Goal: Task Accomplishment & Management: Manage account settings

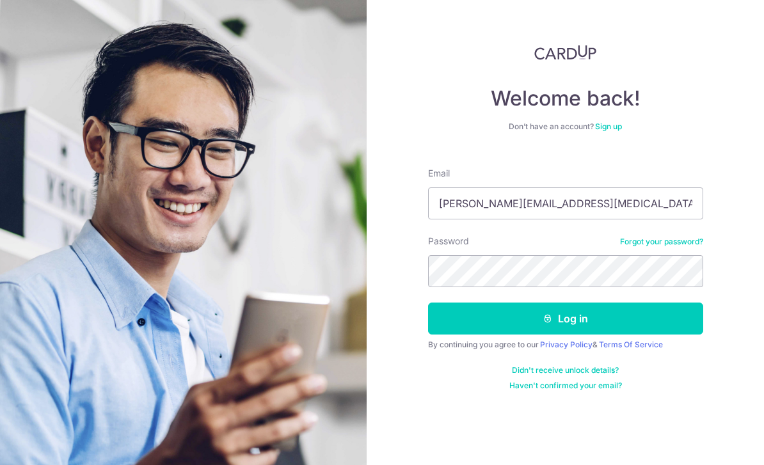
type input "[PERSON_NAME][EMAIL_ADDRESS][MEDICAL_DATA][DOMAIN_NAME]"
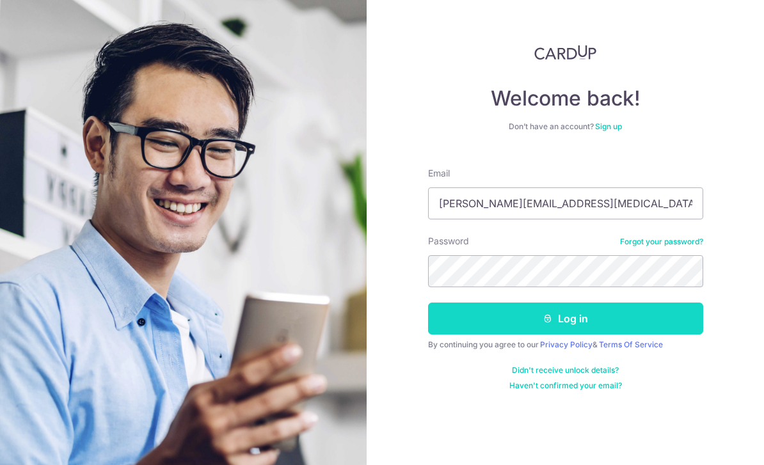
click at [623, 320] on button "Log in" at bounding box center [565, 319] width 275 height 32
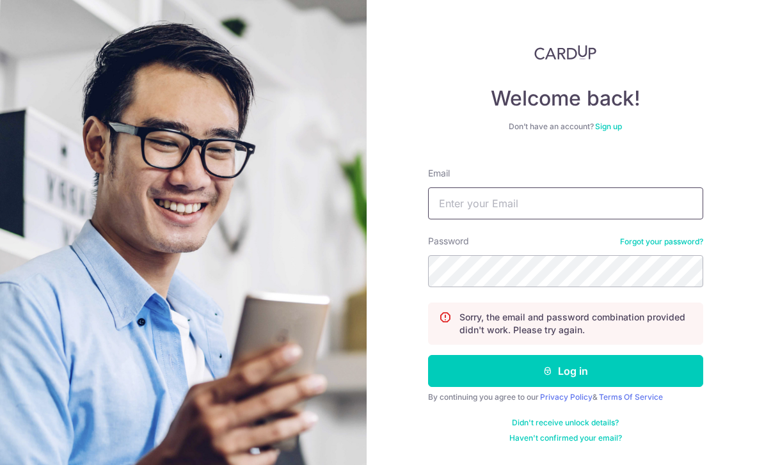
click at [553, 193] on input "Email" at bounding box center [565, 204] width 275 height 32
click at [531, 200] on input "carolyn_tham@yagoo.com.sg" at bounding box center [565, 204] width 275 height 32
click at [531, 202] on input "carolyn_tham@yagoo.com.sg" at bounding box center [565, 204] width 275 height 32
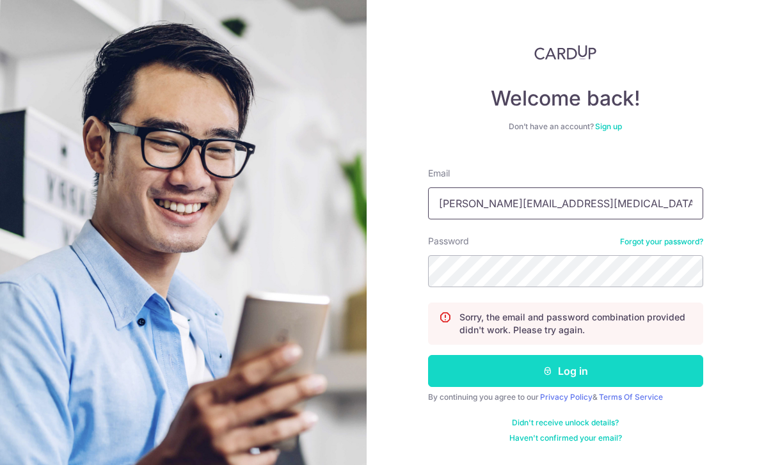
type input "[PERSON_NAME][EMAIL_ADDRESS][MEDICAL_DATA][DOMAIN_NAME]"
click at [637, 369] on button "Log in" at bounding box center [565, 371] width 275 height 32
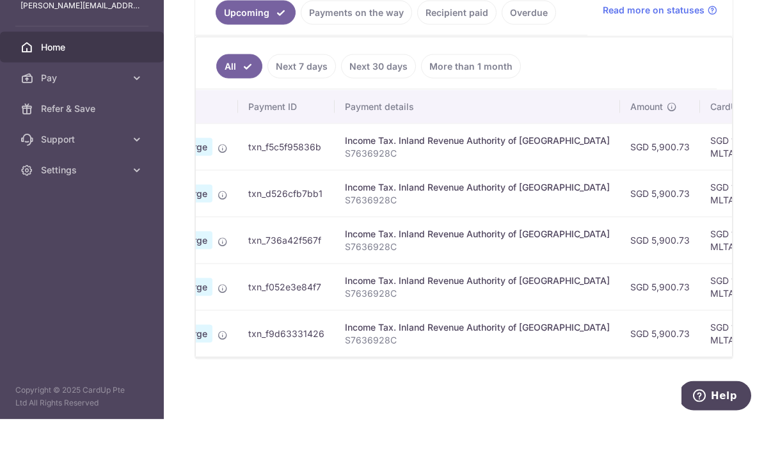
scroll to position [5, 0]
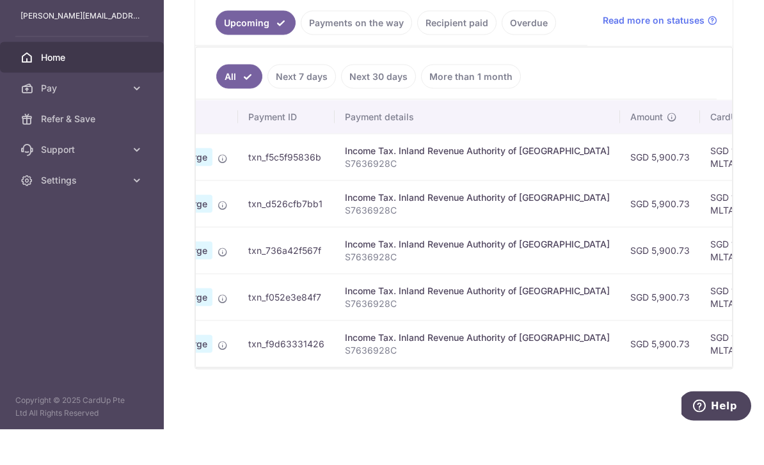
click at [267, 102] on link "Next 7 days" at bounding box center [301, 112] width 68 height 24
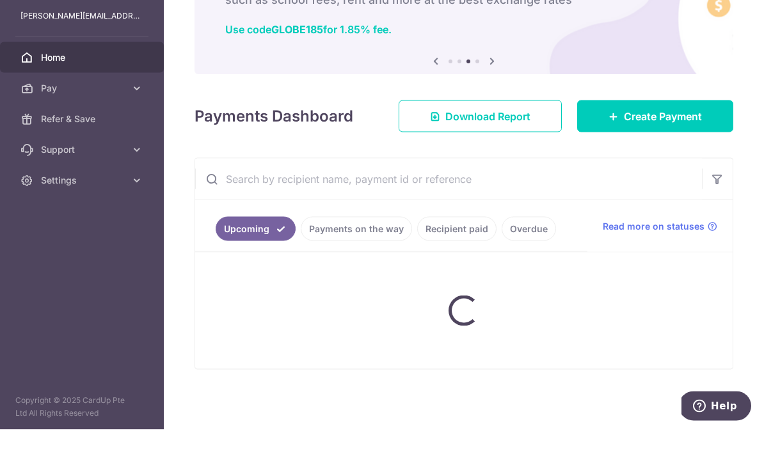
scroll to position [69, 0]
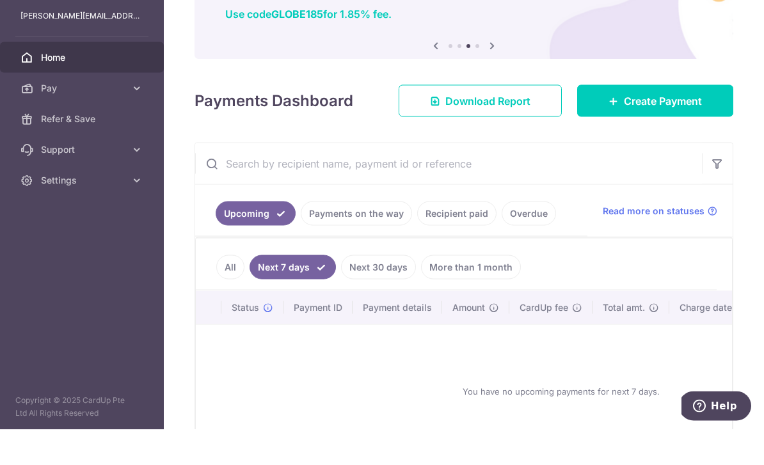
click at [301, 249] on link "Payments on the way" at bounding box center [356, 249] width 111 height 24
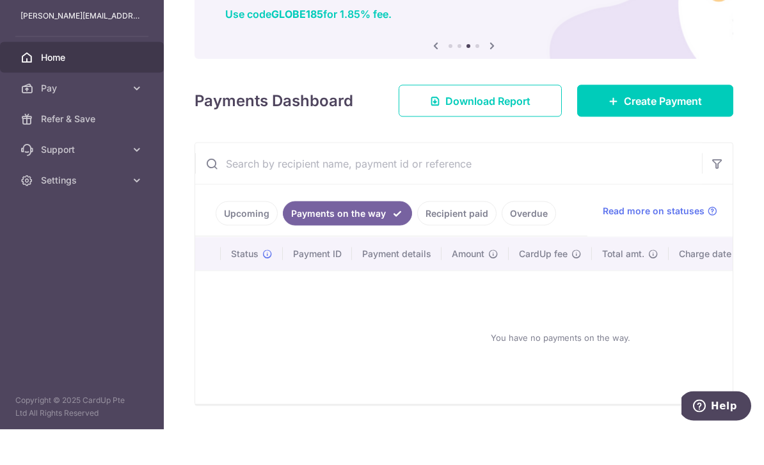
click at [216, 253] on link "Upcoming" at bounding box center [247, 249] width 62 height 24
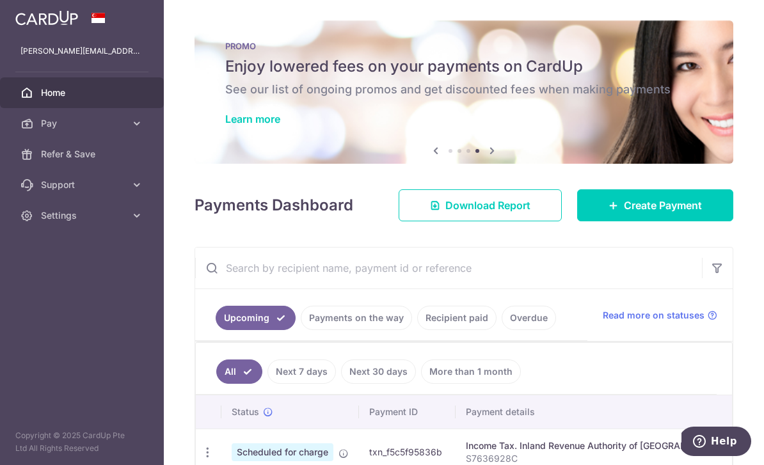
scroll to position [0, 0]
click at [0, 0] on header at bounding box center [0, 0] width 0 height 0
click at [0, 0] on icon "button" at bounding box center [0, 0] width 0 height 0
click at [136, 123] on icon at bounding box center [137, 123] width 13 height 13
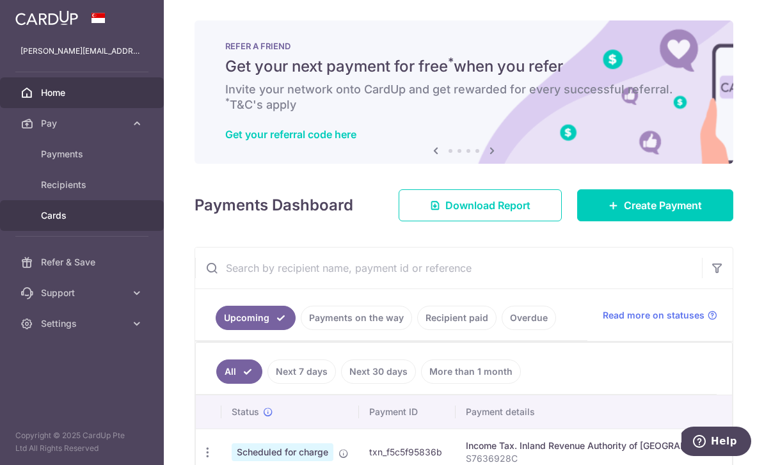
click at [65, 209] on link "Cards" at bounding box center [82, 215] width 164 height 31
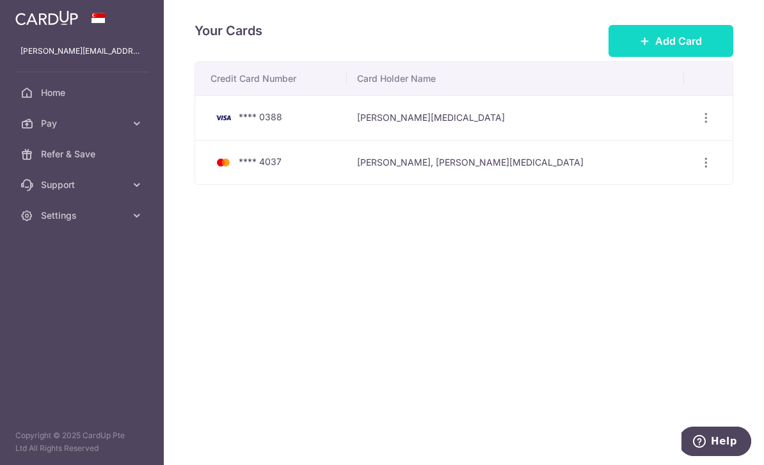
click at [667, 49] on span "Add Card" at bounding box center [678, 40] width 47 height 15
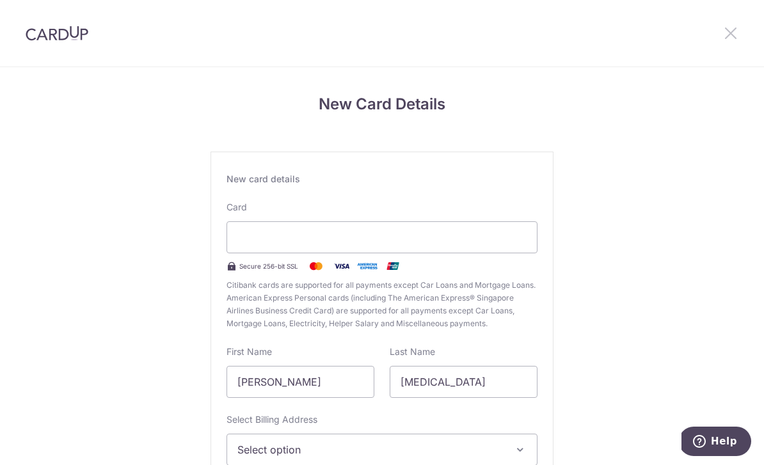
click at [737, 35] on icon at bounding box center [730, 33] width 15 height 16
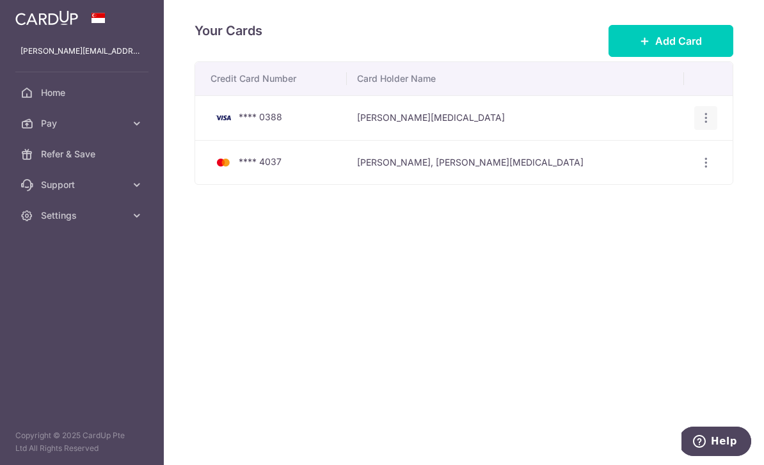
click at [710, 125] on icon "button" at bounding box center [705, 117] width 13 height 13
click at [657, 335] on div at bounding box center [382, 232] width 764 height 465
click at [698, 130] on div "View/Edit Delete" at bounding box center [706, 118] width 24 height 24
click at [704, 125] on icon "button" at bounding box center [705, 117] width 13 height 13
click at [643, 161] on span "View/Edit" at bounding box center [662, 153] width 87 height 15
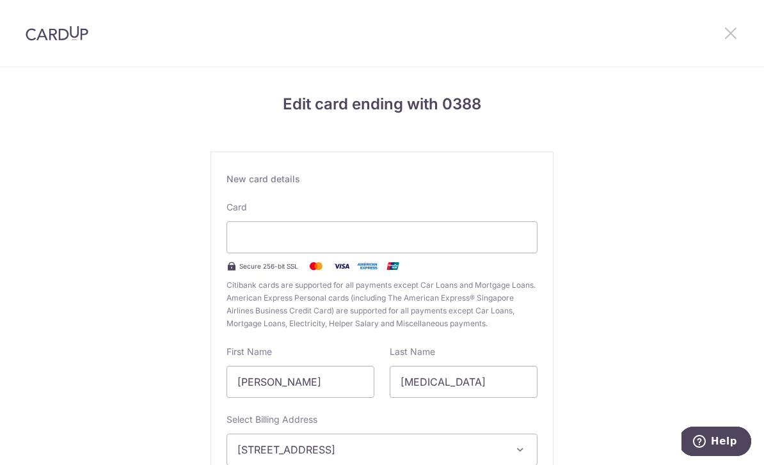
click at [726, 34] on icon at bounding box center [730, 33] width 15 height 16
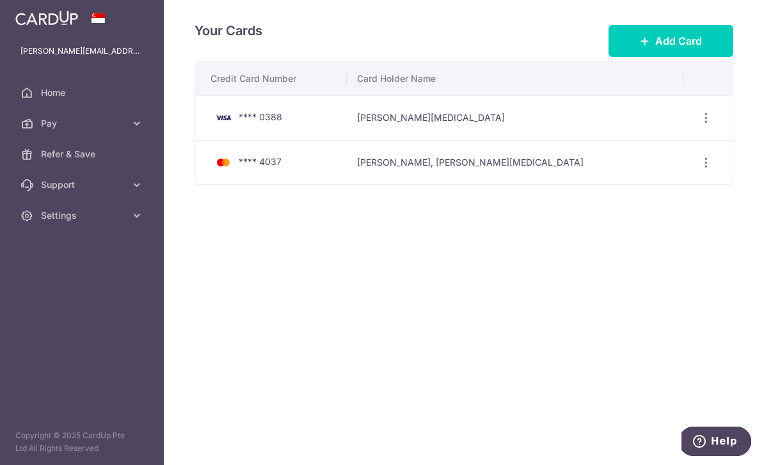
click at [0, 0] on img at bounding box center [0, 0] width 0 height 0
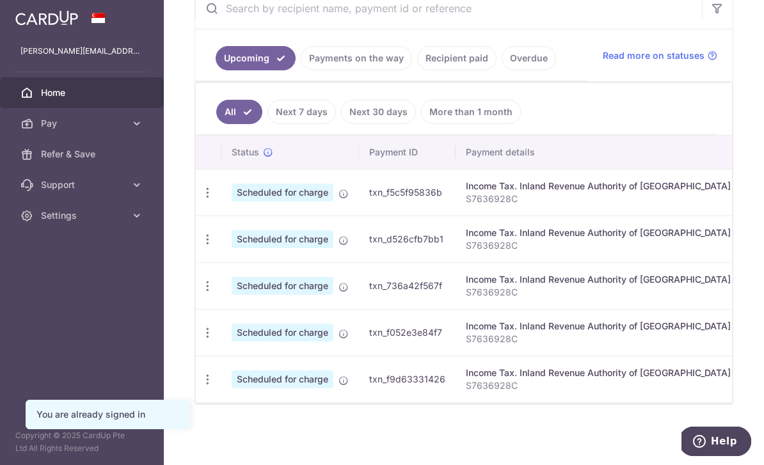
scroll to position [255, 0]
click at [341, 124] on link "Next 30 days" at bounding box center [378, 112] width 75 height 24
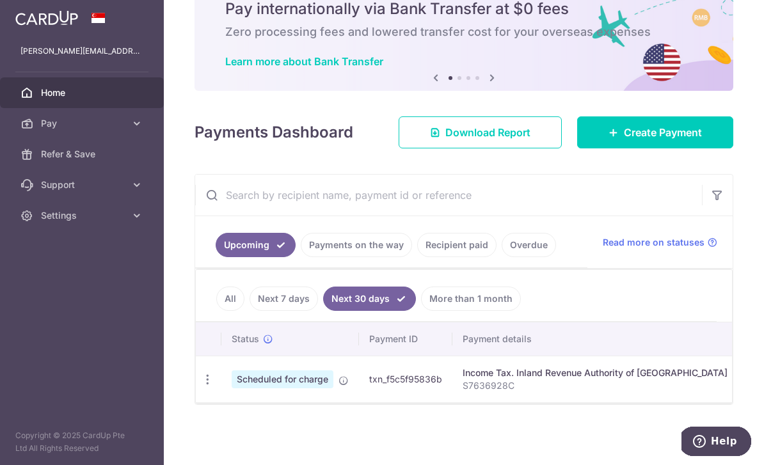
scroll to position [68, 0]
click at [250, 311] on link "Next 7 days" at bounding box center [284, 299] width 68 height 24
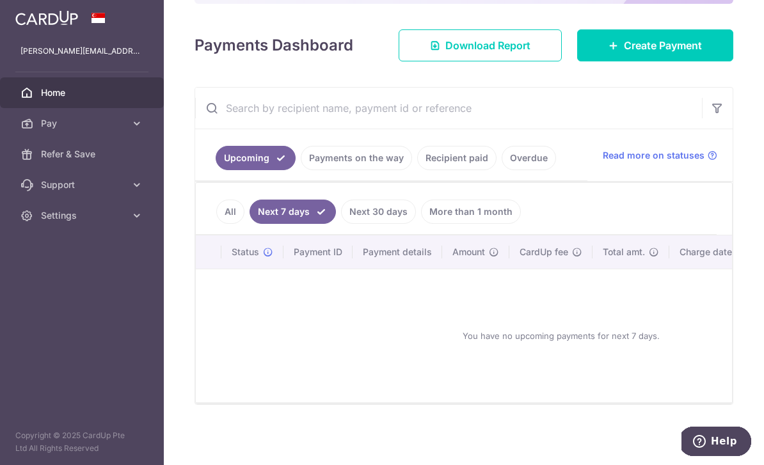
scroll to position [156, 0]
click at [216, 224] on link "All" at bounding box center [230, 212] width 28 height 24
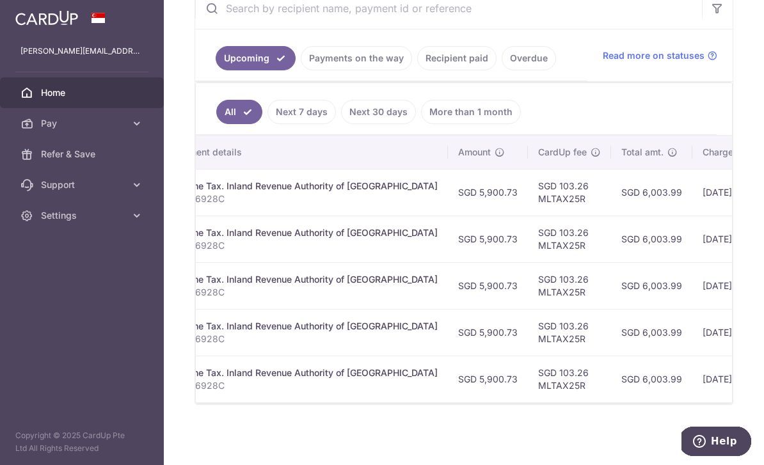
scroll to position [255, 0]
click at [0, 0] on icon "button" at bounding box center [0, 0] width 0 height 0
click at [149, 218] on link "Settings" at bounding box center [82, 215] width 164 height 31
click at [67, 276] on span "Logout" at bounding box center [83, 277] width 84 height 13
